Goal: Task Accomplishment & Management: Manage account settings

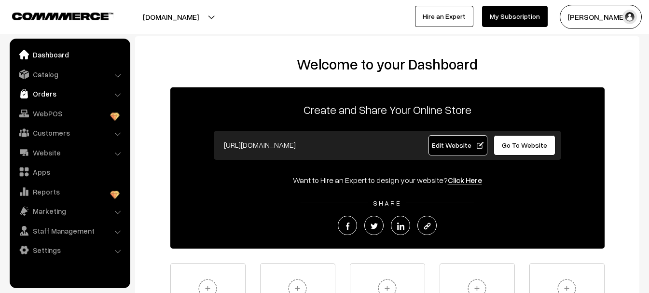
click at [48, 93] on link "Orders" at bounding box center [69, 93] width 115 height 17
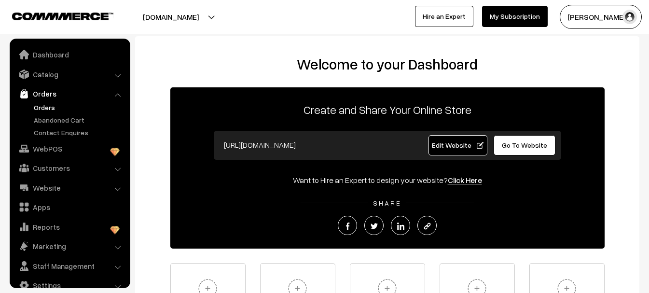
click at [49, 104] on link "Orders" at bounding box center [79, 107] width 96 height 10
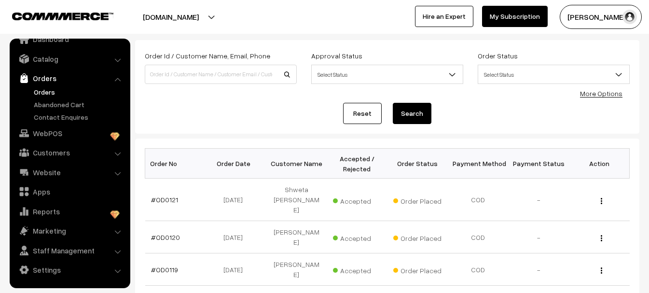
scroll to position [97, 0]
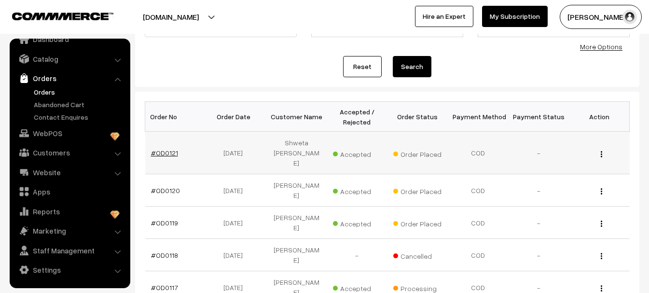
click at [162, 149] on link "#OD0121" at bounding box center [164, 153] width 27 height 8
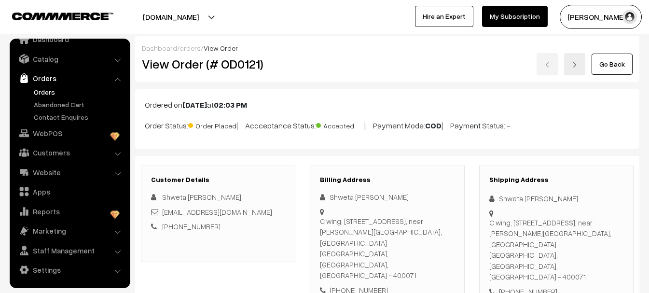
scroll to position [15, 0]
